Goal: Find specific page/section: Find specific page/section

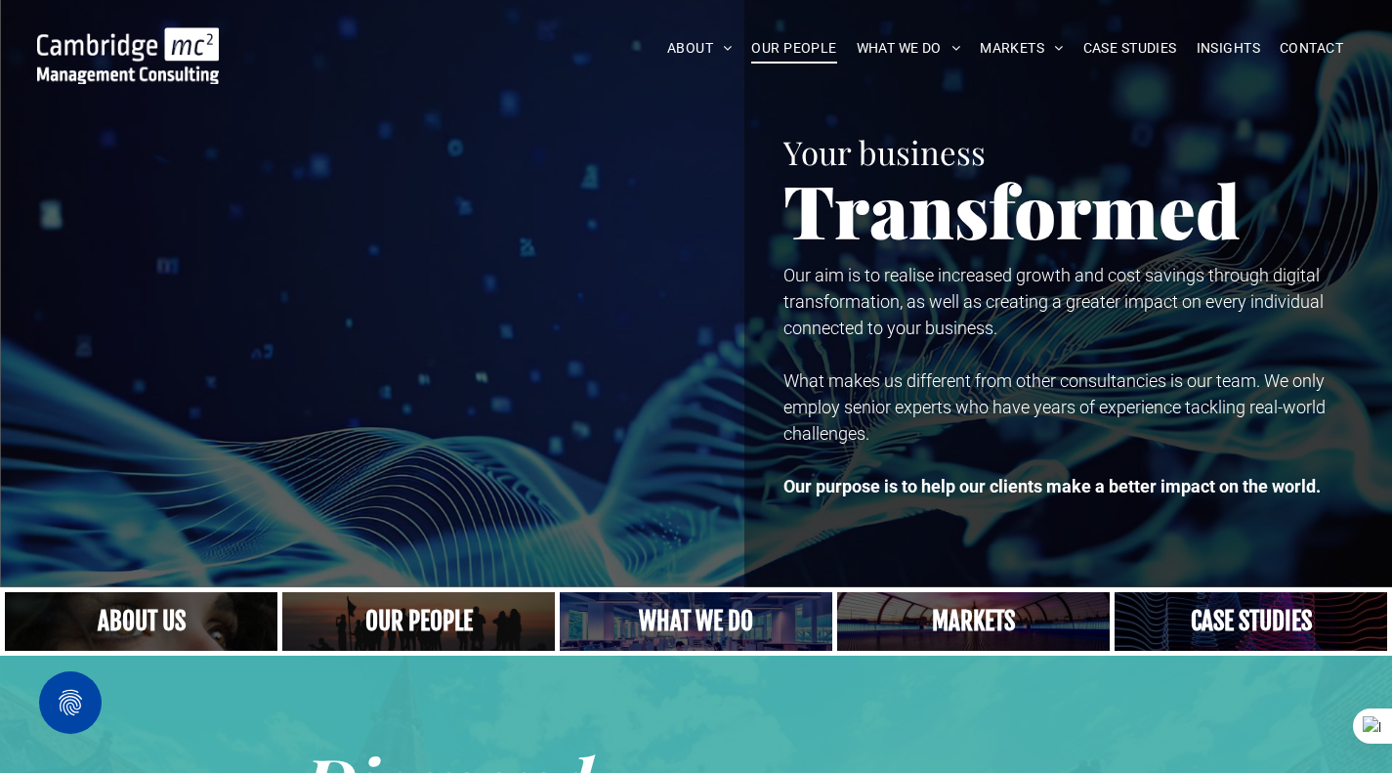
click at [823, 58] on span "OUR PEOPLE" at bounding box center [793, 48] width 85 height 30
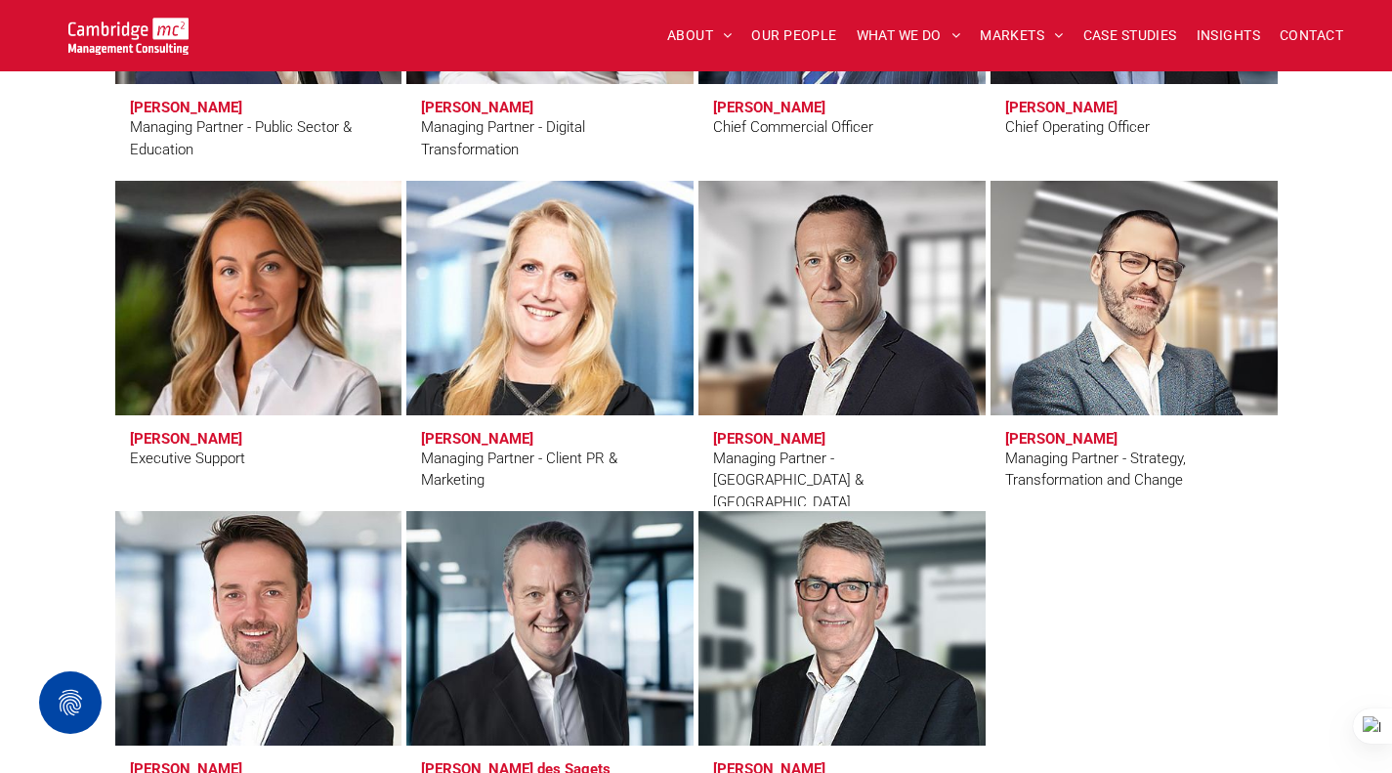
scroll to position [1758, 0]
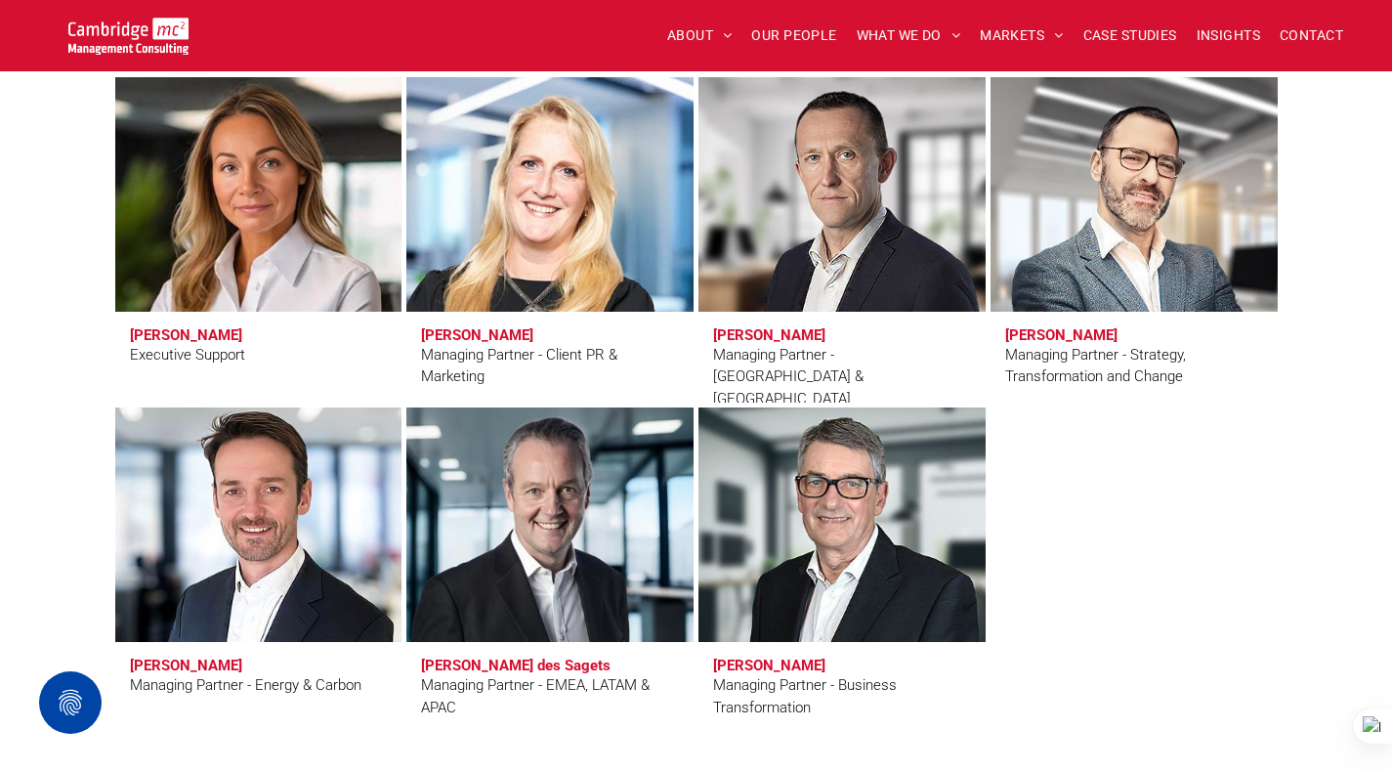
click at [249, 537] on link at bounding box center [258, 525] width 304 height 248
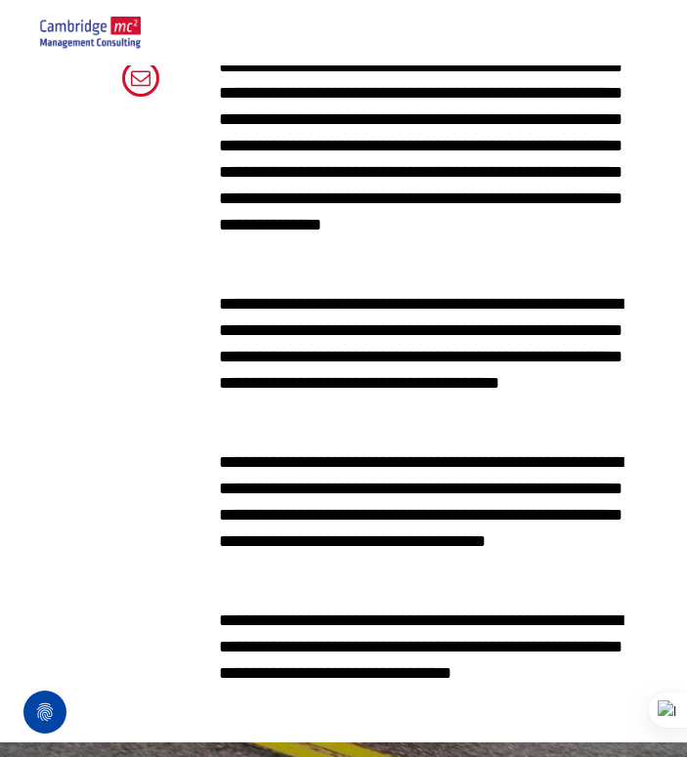
scroll to position [684, 63]
